Goal: Navigation & Orientation: Find specific page/section

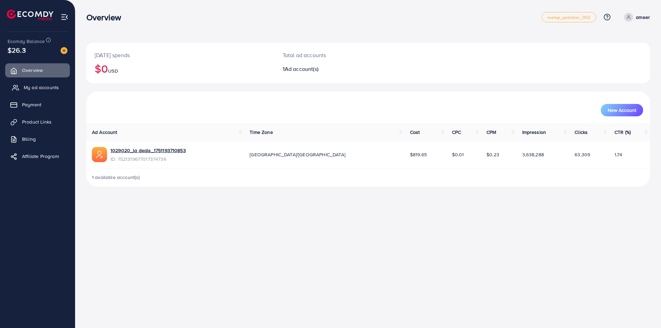
drag, startPoint x: 48, startPoint y: 85, endPoint x: 52, endPoint y: 85, distance: 4.1
click at [49, 85] on span "My ad accounts" at bounding box center [41, 87] width 35 height 7
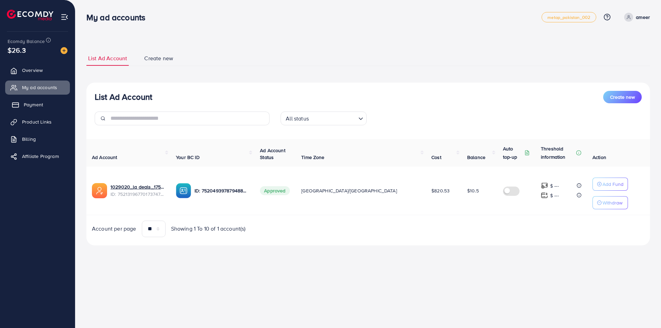
click at [39, 106] on span "Payment" at bounding box center [33, 104] width 19 height 7
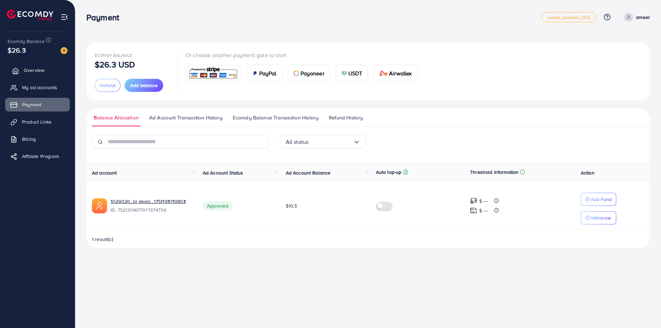
click at [35, 72] on span "Overview" at bounding box center [34, 70] width 21 height 7
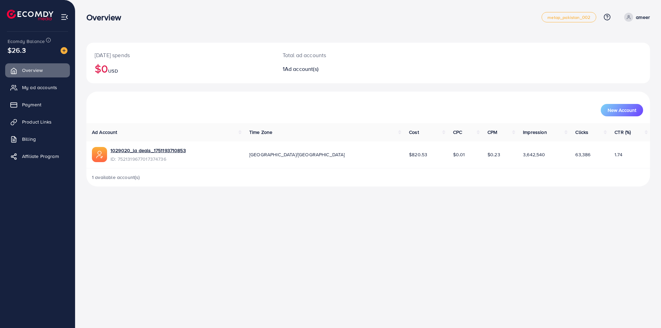
click at [187, 22] on div "Overview" at bounding box center [313, 17] width 455 height 10
drag, startPoint x: 120, startPoint y: 18, endPoint x: 89, endPoint y: 20, distance: 31.0
click at [89, 20] on h3 "Overview" at bounding box center [106, 17] width 40 height 10
click at [90, 17] on h3 "Overview" at bounding box center [106, 17] width 40 height 10
click at [90, 18] on h3 "Overview" at bounding box center [106, 17] width 40 height 10
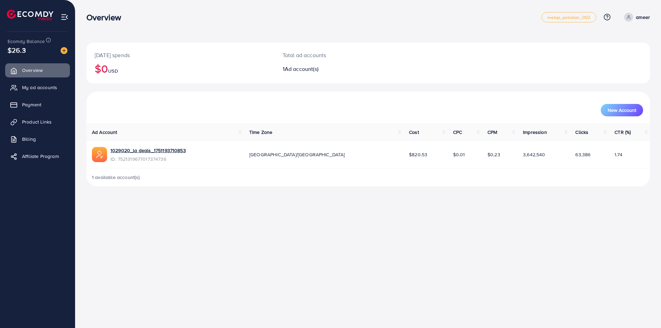
drag, startPoint x: 87, startPoint y: 18, endPoint x: 123, endPoint y: 19, distance: 35.5
click at [123, 19] on h3 "Overview" at bounding box center [106, 17] width 40 height 10
click at [120, 18] on h3 "Overview" at bounding box center [106, 17] width 40 height 10
drag, startPoint x: 121, startPoint y: 18, endPoint x: 56, endPoint y: 24, distance: 64.4
click at [56, 24] on div "Overview metap_pakistan_002 Help Center Contact Support Plans and Pricing Term …" at bounding box center [330, 99] width 661 height 198
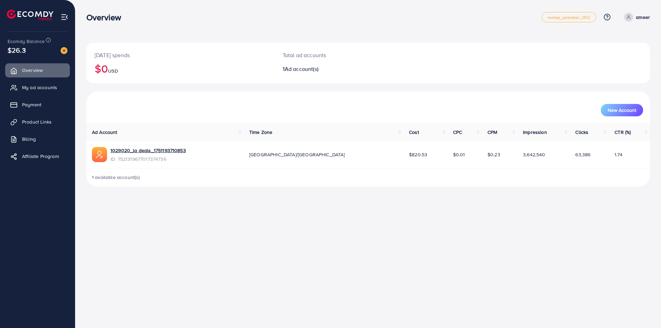
click at [87, 19] on h3 "Overview" at bounding box center [106, 17] width 40 height 10
drag, startPoint x: 86, startPoint y: 17, endPoint x: 123, endPoint y: 21, distance: 37.1
click at [123, 21] on h3 "Overview" at bounding box center [106, 17] width 40 height 10
click at [120, 19] on h3 "Overview" at bounding box center [106, 17] width 40 height 10
drag, startPoint x: 120, startPoint y: 19, endPoint x: 89, endPoint y: 15, distance: 31.8
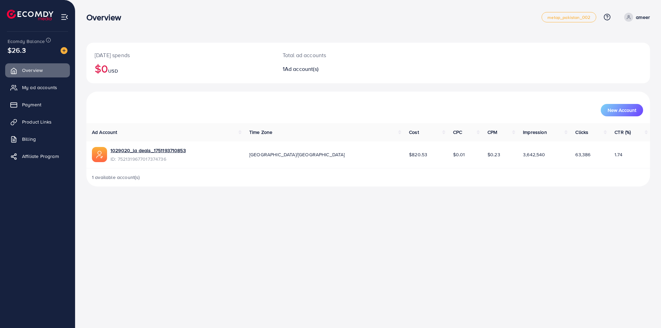
click at [89, 15] on h3 "Overview" at bounding box center [106, 17] width 40 height 10
click at [88, 15] on h3 "Overview" at bounding box center [106, 17] width 40 height 10
drag, startPoint x: 87, startPoint y: 16, endPoint x: 133, endPoint y: 16, distance: 45.5
click at [133, 16] on div "Overview" at bounding box center [313, 17] width 455 height 10
click at [120, 19] on h3 "Overview" at bounding box center [106, 17] width 40 height 10
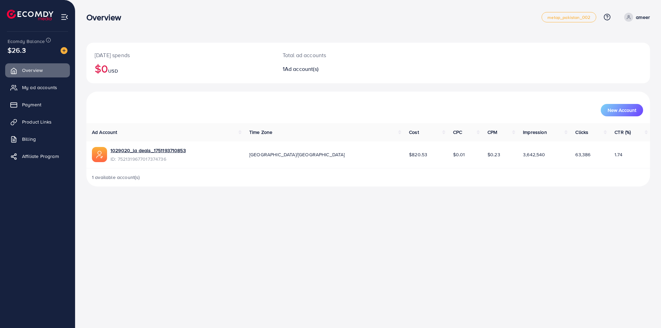
click at [120, 19] on h3 "Overview" at bounding box center [106, 17] width 40 height 10
click at [121, 18] on h3 "Overview" at bounding box center [106, 17] width 40 height 10
drag, startPoint x: 121, startPoint y: 17, endPoint x: 85, endPoint y: 20, distance: 35.9
click at [85, 20] on div "Overview" at bounding box center [106, 17] width 51 height 10
click at [86, 17] on div "Overview" at bounding box center [106, 17] width 51 height 10
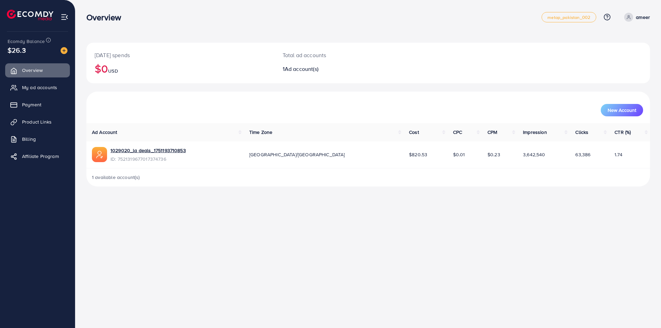
click at [87, 17] on h3 "Overview" at bounding box center [106, 17] width 40 height 10
drag, startPoint x: 87, startPoint y: 17, endPoint x: 127, endPoint y: 15, distance: 39.3
click at [127, 15] on h3 "Overview" at bounding box center [106, 17] width 40 height 10
click at [120, 17] on h3 "Overview" at bounding box center [106, 17] width 40 height 10
drag, startPoint x: 121, startPoint y: 17, endPoint x: 89, endPoint y: 17, distance: 32.4
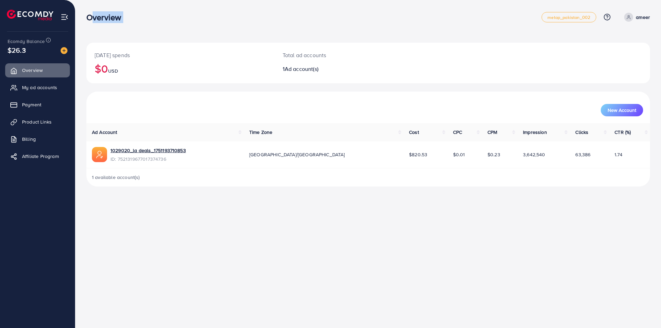
click at [89, 17] on h3 "Overview" at bounding box center [106, 17] width 40 height 10
click at [88, 17] on h3 "Overview" at bounding box center [106, 17] width 40 height 10
drag, startPoint x: 87, startPoint y: 17, endPoint x: 153, endPoint y: 8, distance: 66.1
click at [153, 8] on div "Overview metap_pakistan_002 Help Center Contact Support Plans and Pricing Term …" at bounding box center [368, 17] width 564 height 19
click at [143, 10] on div "Overview metap_pakistan_002 Help Center Contact Support Plans and Pricing Term …" at bounding box center [368, 17] width 564 height 19
